Goal: Transaction & Acquisition: Purchase product/service

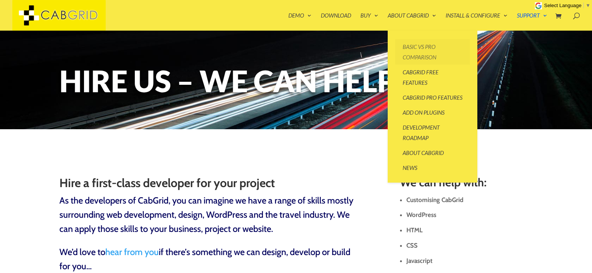
click at [422, 49] on link "Basic vs Pro Comparison" at bounding box center [432, 51] width 75 height 25
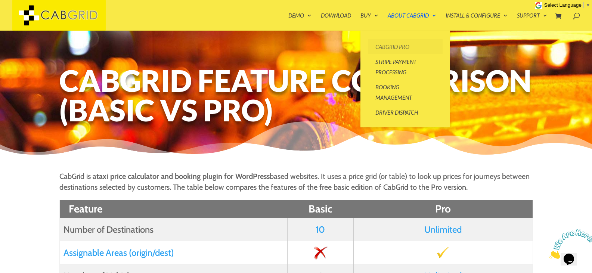
click at [377, 50] on link "CabGrid Pro" at bounding box center [405, 46] width 75 height 15
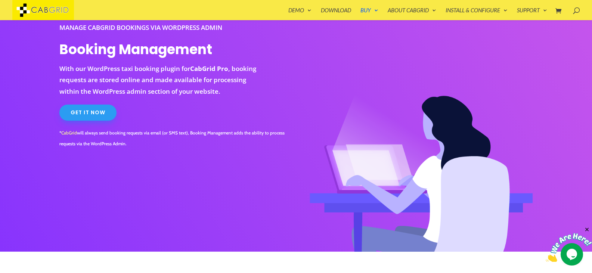
scroll to position [47, 0]
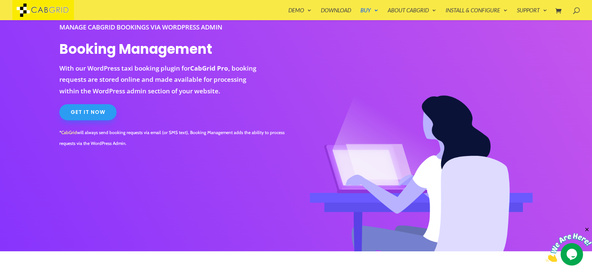
click at [95, 113] on link "Get It Now" at bounding box center [87, 112] width 57 height 16
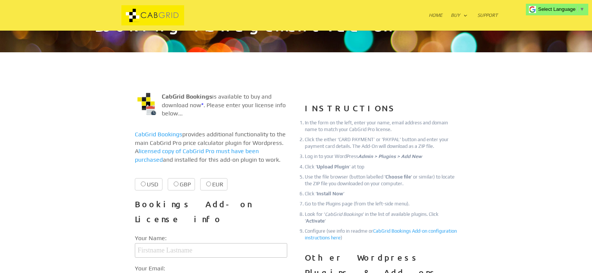
scroll to position [64, 0]
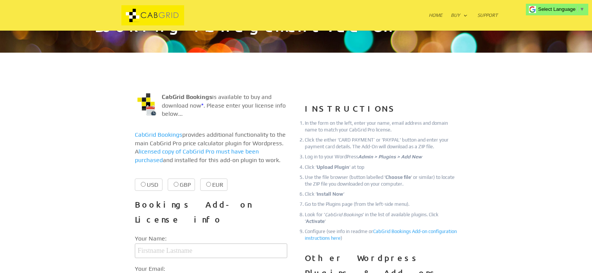
click at [211, 183] on label "EUR €28.99 €28.99" at bounding box center [213, 185] width 27 height 12
click at [211, 183] on input "EUR €28.99 €28.99" at bounding box center [208, 184] width 5 height 5
radio input "true"
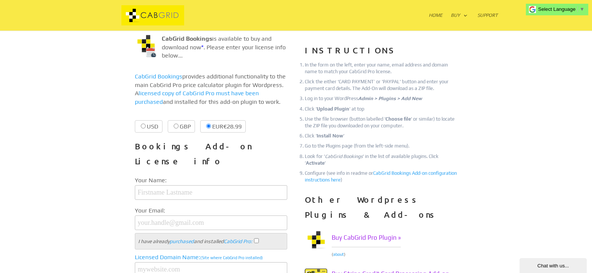
scroll to position [123, 0]
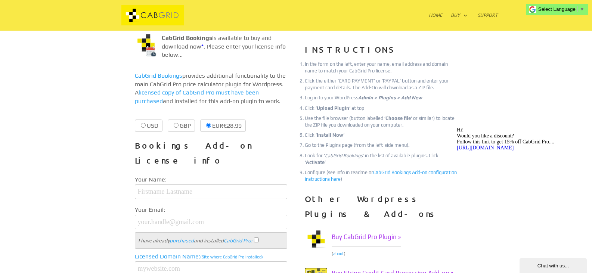
click at [543, 268] on div "Chat with us..." at bounding box center [554, 266] width 56 height 6
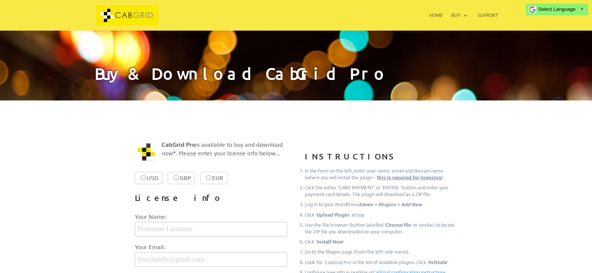
click at [210, 173] on label "EUR €38.99 €38.99" at bounding box center [213, 178] width 27 height 12
click at [210, 175] on input "EUR €38.99 €38.99" at bounding box center [208, 177] width 5 height 5
radio input "true"
click at [267, 203] on h3 "License info" at bounding box center [211, 200] width 152 height 19
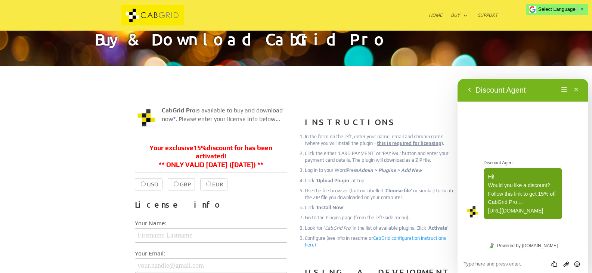
scroll to position [35, 0]
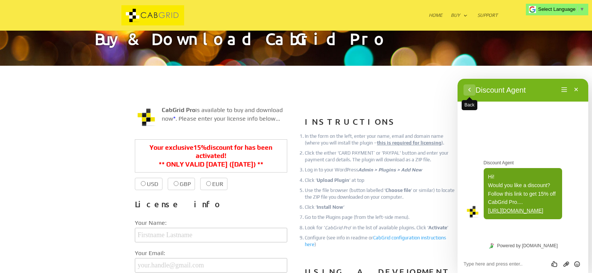
click at [470, 92] on button "Back" at bounding box center [470, 89] width 12 height 11
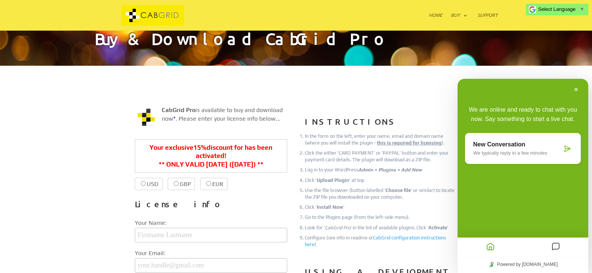
click at [210, 185] on input "EUR €38.99 €33.00" at bounding box center [208, 183] width 5 height 5
radio input "true"
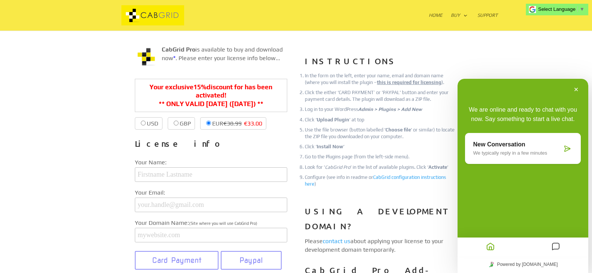
scroll to position [95, 0]
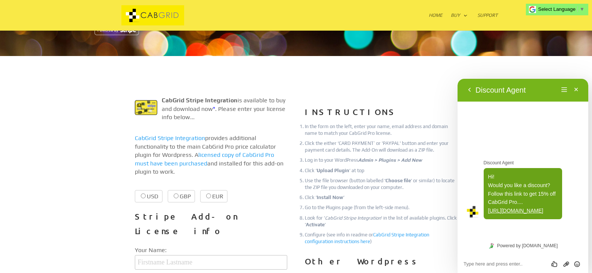
scroll to position [78, 0]
click at [213, 190] on label "EUR €8.99 €8.99" at bounding box center [213, 196] width 27 height 12
click at [211, 193] on input "EUR €8.99 €8.99" at bounding box center [208, 195] width 5 height 5
radio input "true"
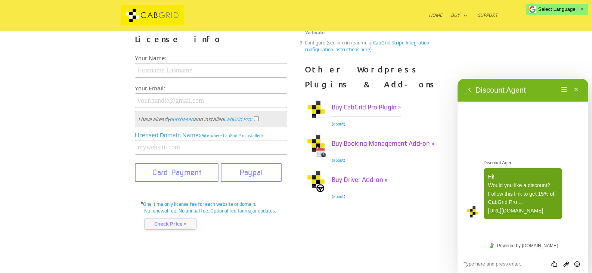
scroll to position [271, 0]
